Goal: Transaction & Acquisition: Purchase product/service

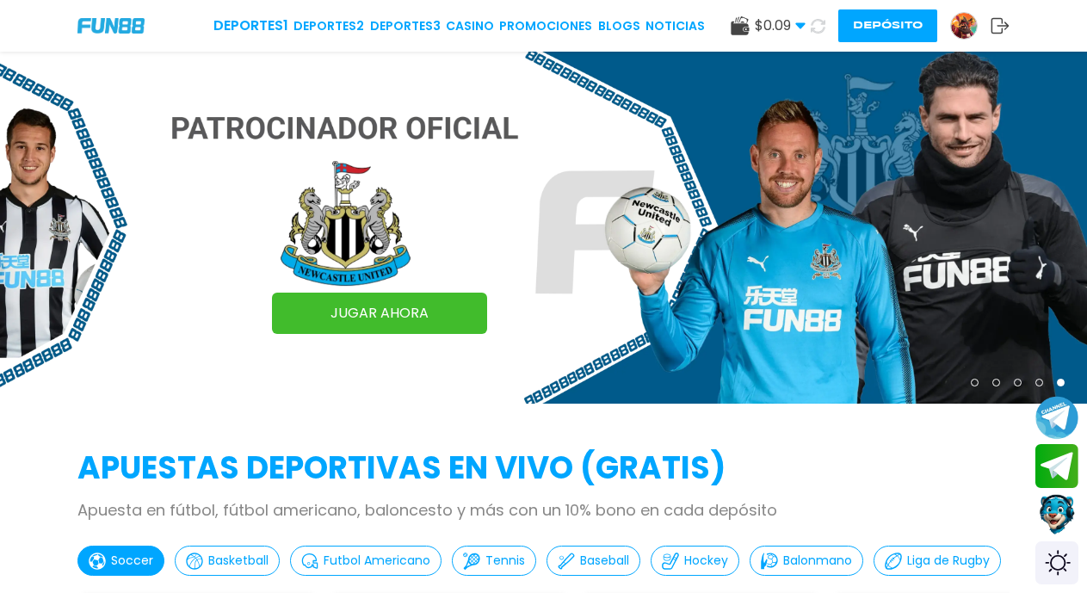
click at [883, 34] on button "Depósito" at bounding box center [887, 25] width 99 height 33
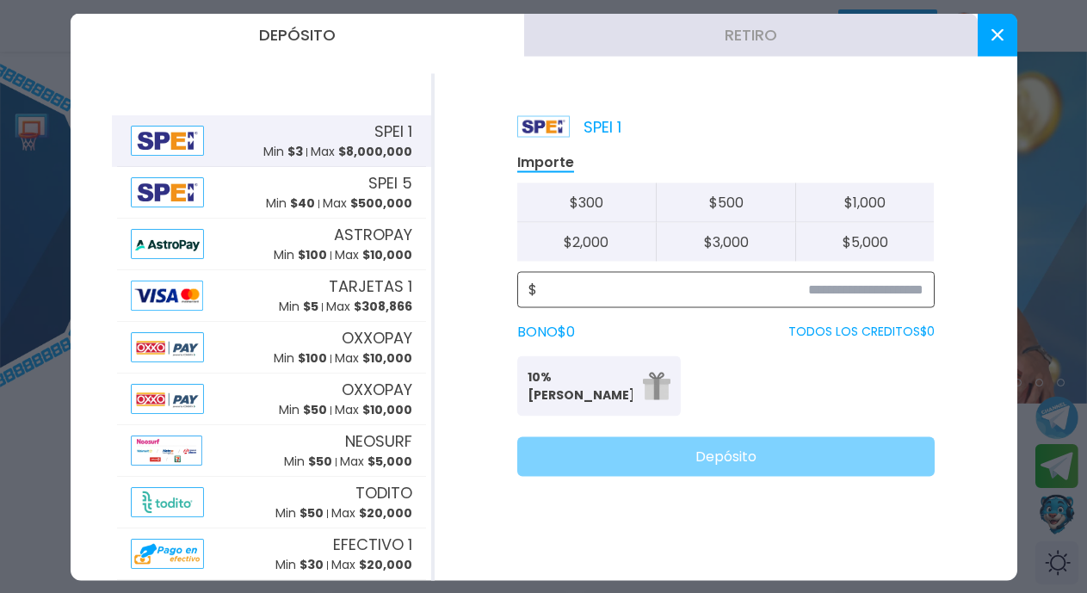
click at [707, 293] on input at bounding box center [730, 289] width 386 height 21
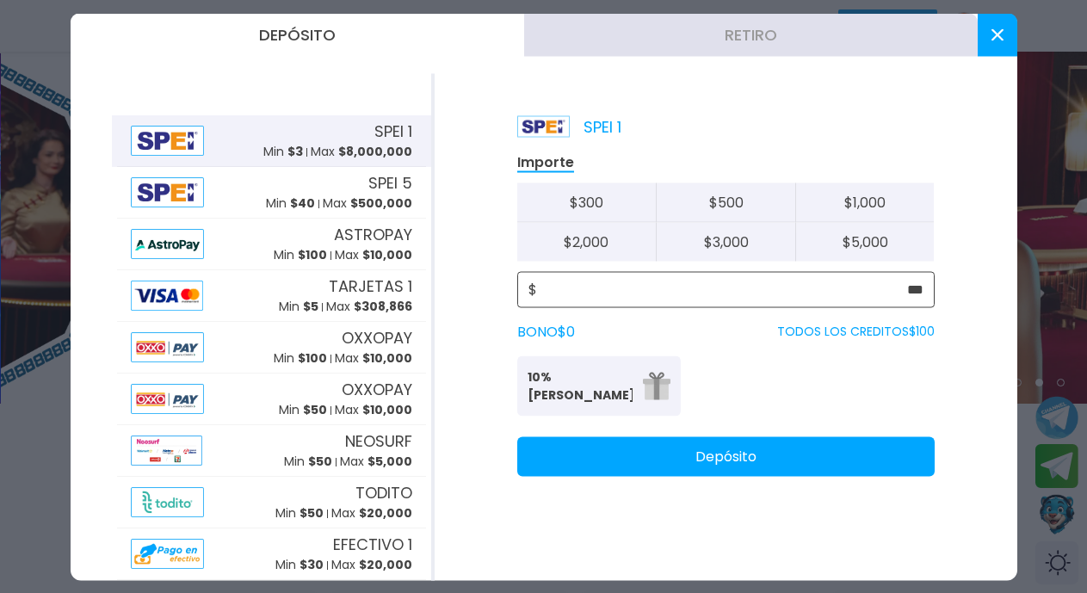
type input "***"
click at [728, 463] on button "Depósito" at bounding box center [725, 456] width 417 height 40
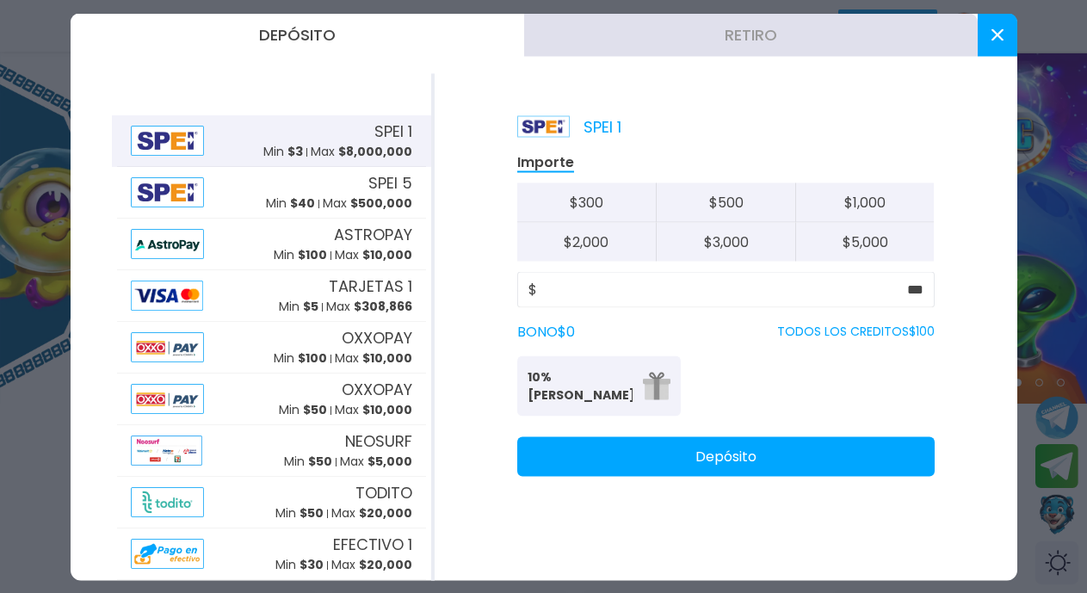
click at [992, 32] on icon at bounding box center [997, 34] width 12 height 12
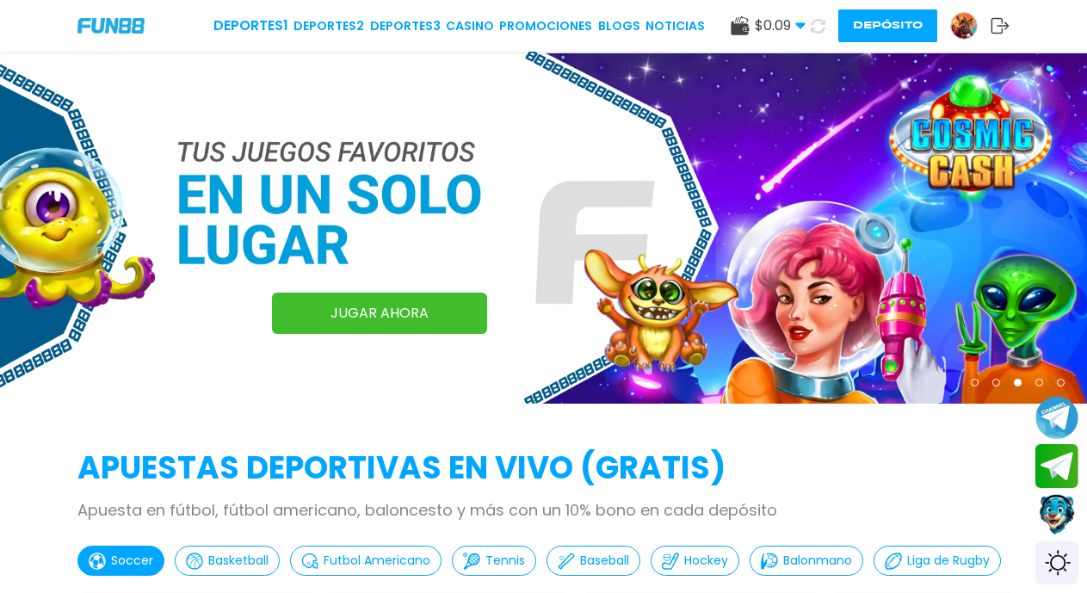
click at [818, 25] on icon at bounding box center [818, 25] width 16 height 16
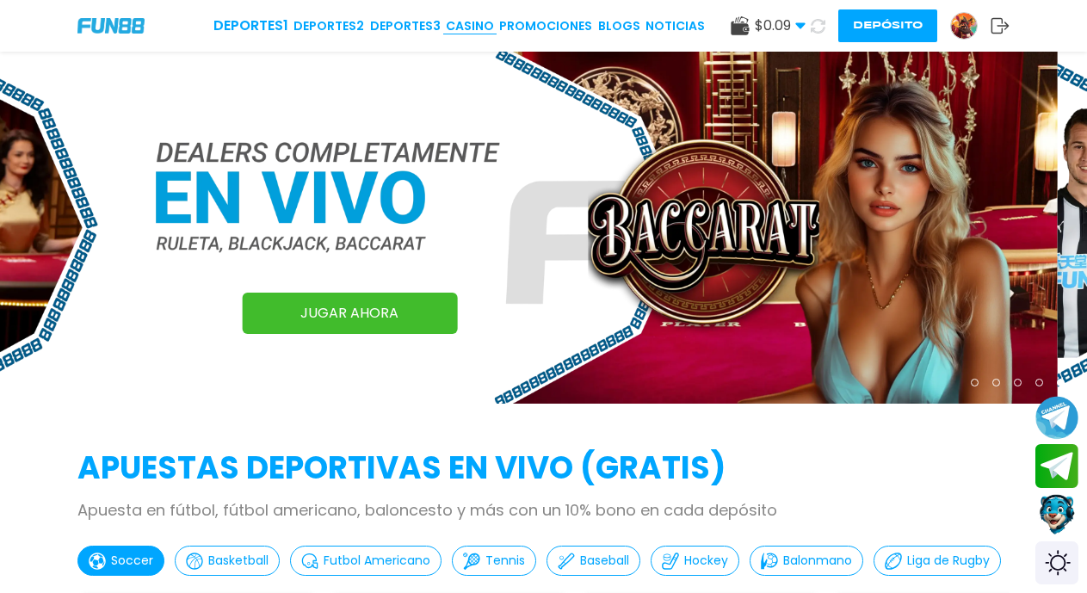
click at [469, 22] on link "CASINO" at bounding box center [470, 26] width 48 height 18
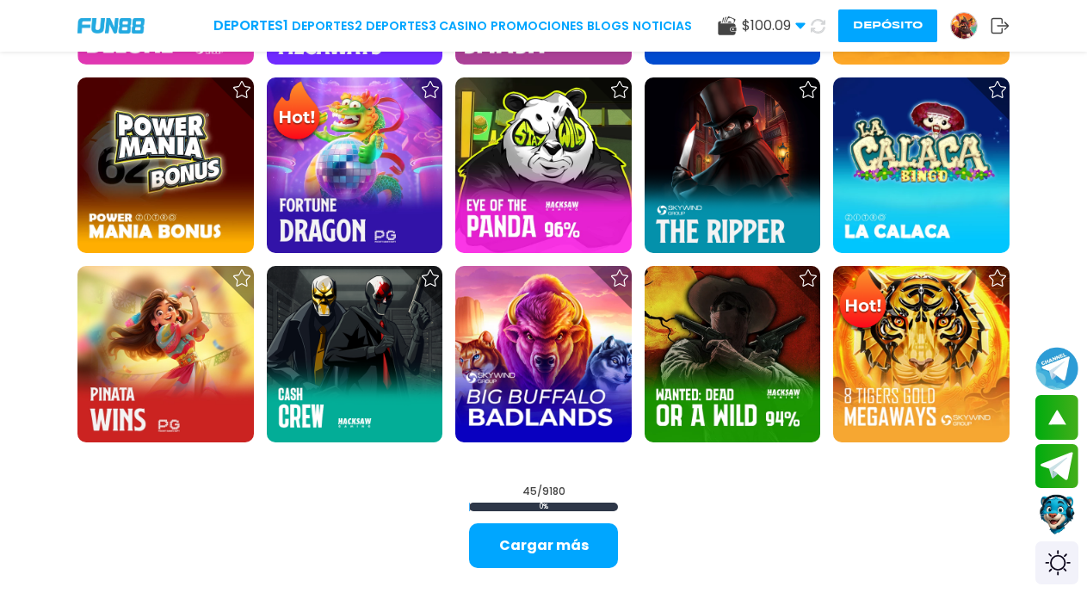
scroll to position [1762, 0]
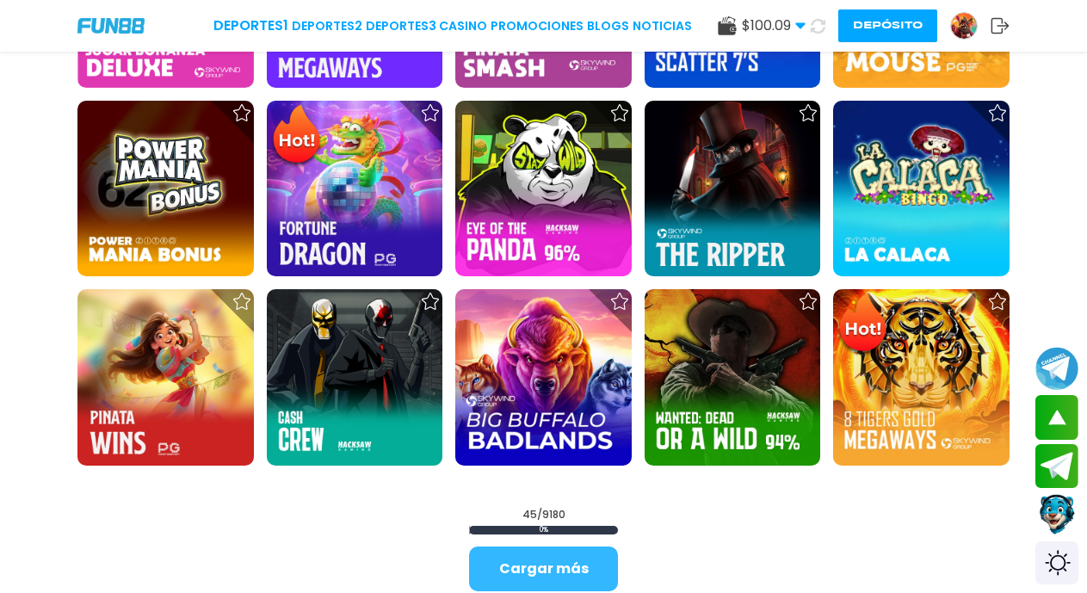
click at [552, 572] on button "Cargar más" at bounding box center [543, 568] width 149 height 45
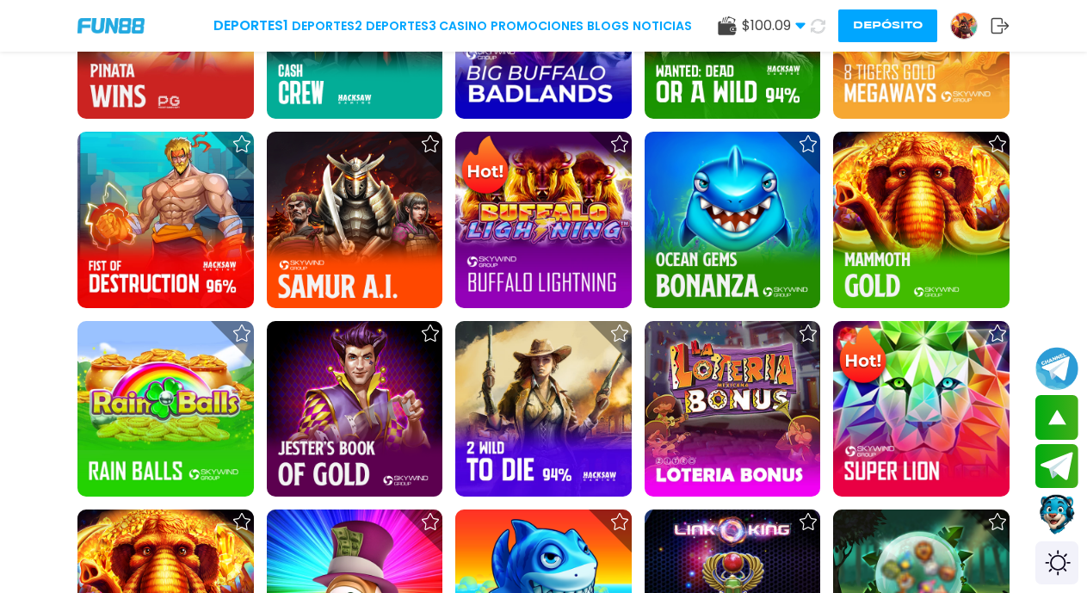
scroll to position [2272, 0]
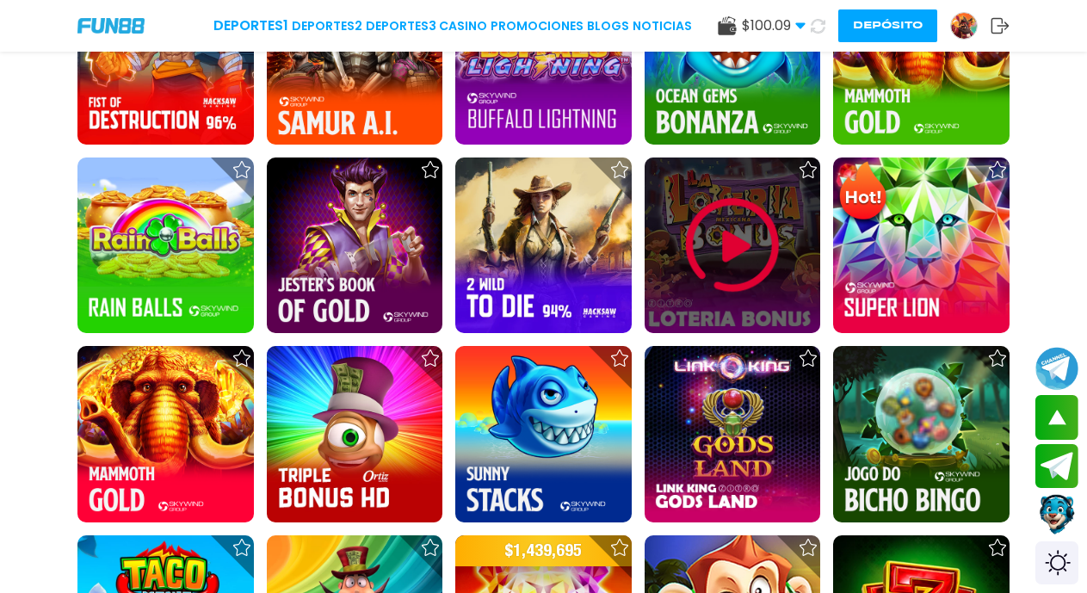
click at [732, 245] on img at bounding box center [732, 245] width 103 height 103
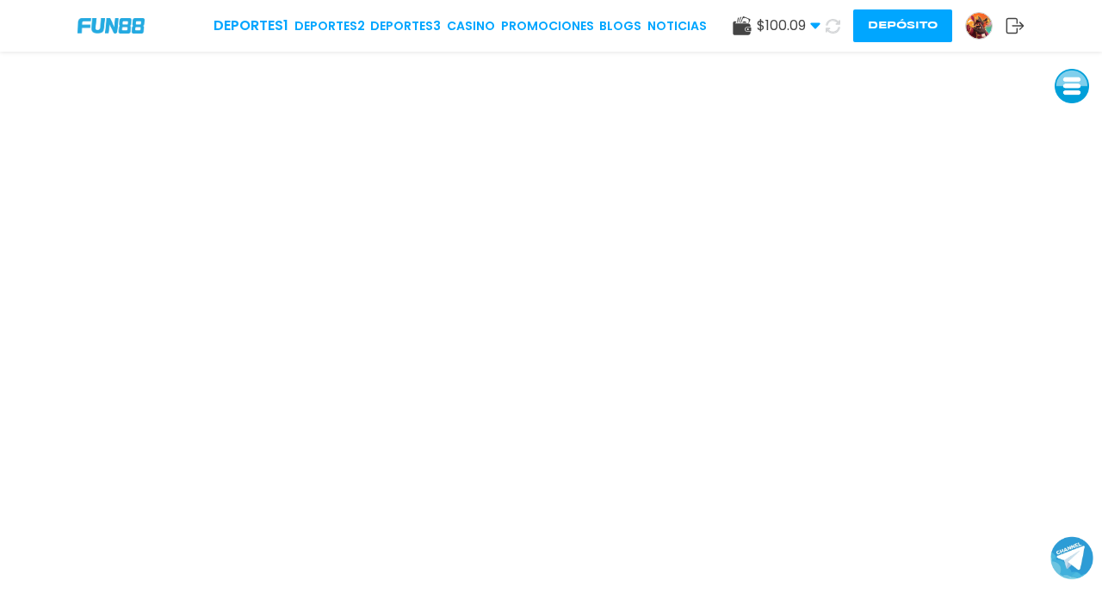
click at [1071, 90] on button at bounding box center [1071, 86] width 34 height 34
click at [1075, 204] on button at bounding box center [1071, 202] width 34 height 34
click at [1071, 95] on button at bounding box center [1071, 86] width 34 height 34
click at [1071, 89] on button at bounding box center [1071, 86] width 34 height 34
click at [1070, 87] on button at bounding box center [1071, 86] width 34 height 34
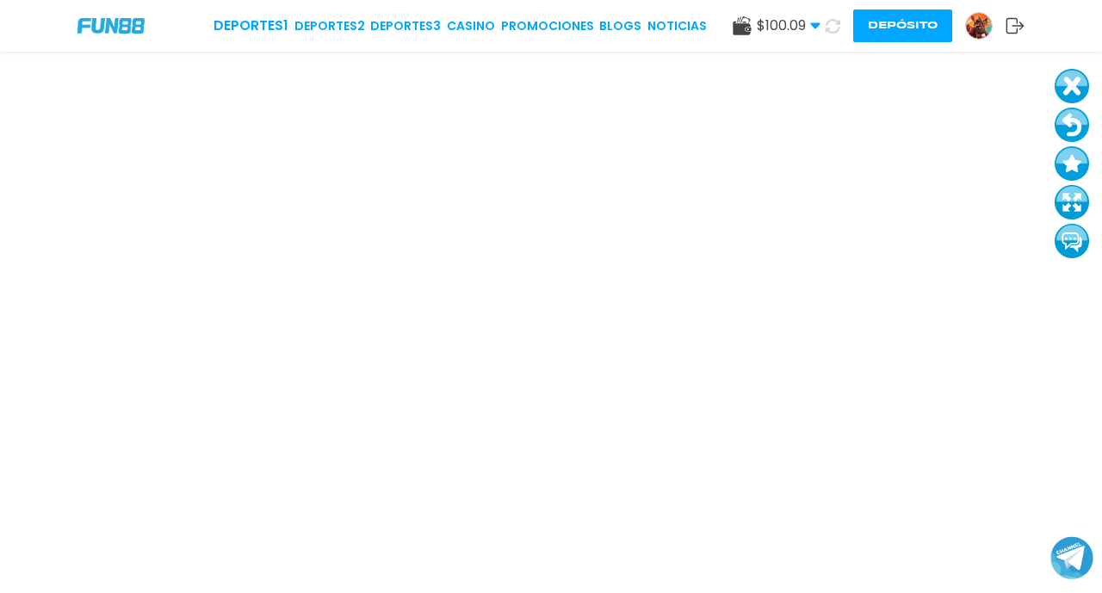
click at [1070, 84] on button at bounding box center [1071, 86] width 34 height 34
click at [1070, 85] on button at bounding box center [1071, 86] width 34 height 34
click at [1072, 90] on button at bounding box center [1071, 86] width 34 height 34
click at [1071, 87] on button at bounding box center [1071, 86] width 34 height 34
click at [1066, 202] on button at bounding box center [1071, 202] width 34 height 34
